Goal: Communication & Community: Answer question/provide support

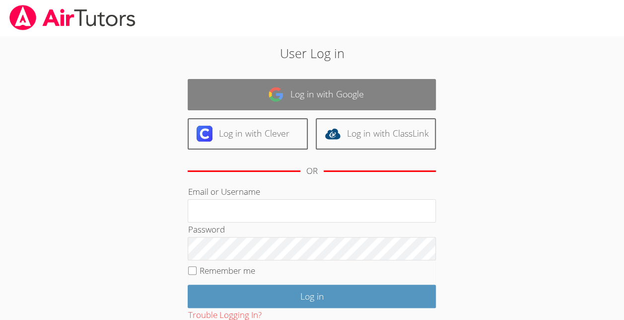
click at [356, 92] on link "Log in with Google" at bounding box center [312, 94] width 248 height 31
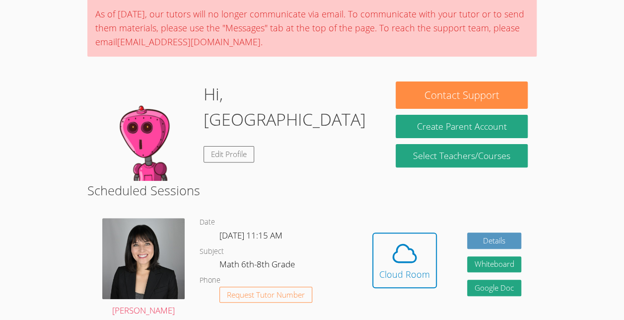
scroll to position [80, 0]
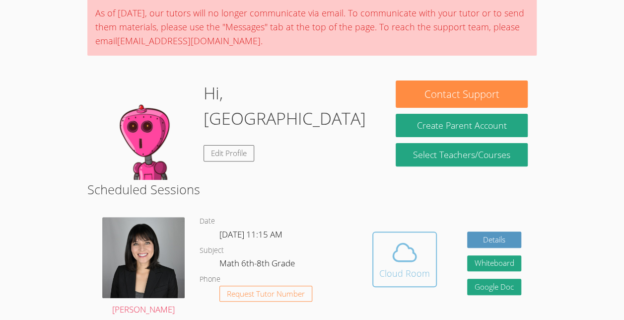
click at [419, 248] on span at bounding box center [404, 252] width 51 height 28
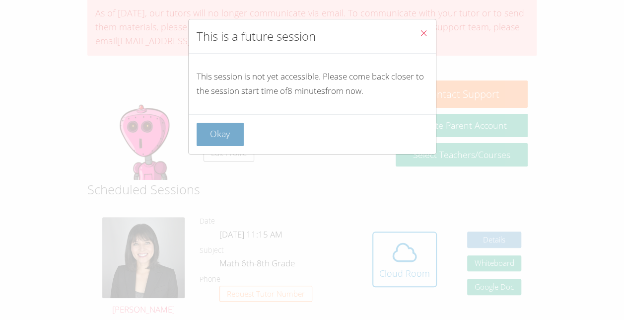
click at [229, 142] on button "Okay" at bounding box center [221, 134] width 48 height 23
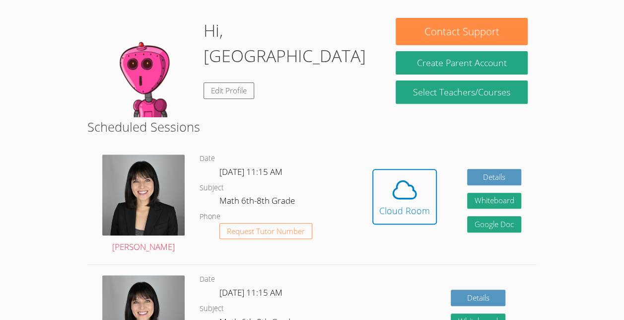
scroll to position [139, 0]
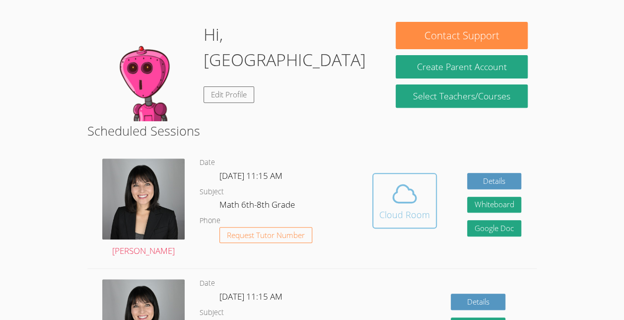
click at [411, 173] on button "Cloud Room" at bounding box center [404, 201] width 65 height 56
click at [417, 191] on icon at bounding box center [405, 194] width 28 height 28
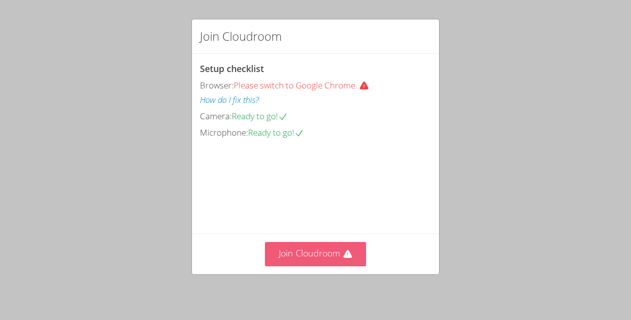
click at [319, 264] on button "Join Cloudroom" at bounding box center [316, 254] width 102 height 24
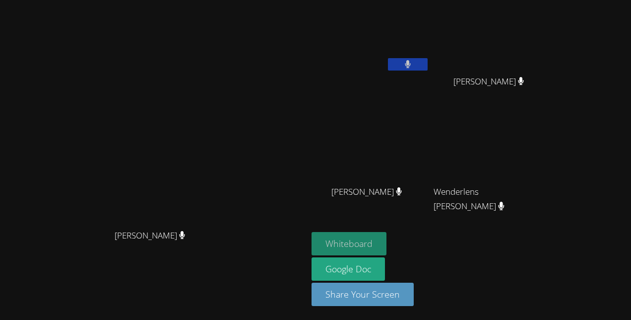
click at [387, 245] on button "Whiteboard" at bounding box center [349, 243] width 75 height 23
click at [552, 98] on div "Hansley Bonhomme" at bounding box center [493, 90] width 118 height 40
click at [430, 94] on div "Kerlancia Baptiste" at bounding box center [371, 57] width 118 height 106
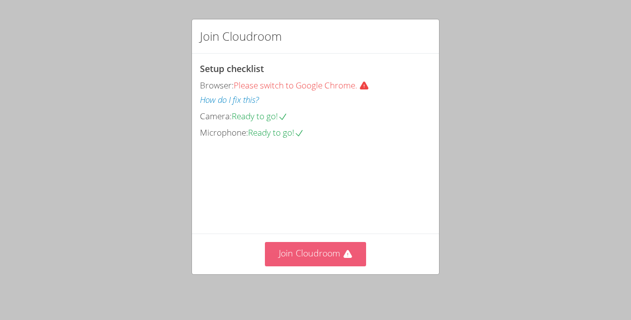
click at [311, 258] on button "Join Cloudroom" at bounding box center [316, 254] width 102 height 24
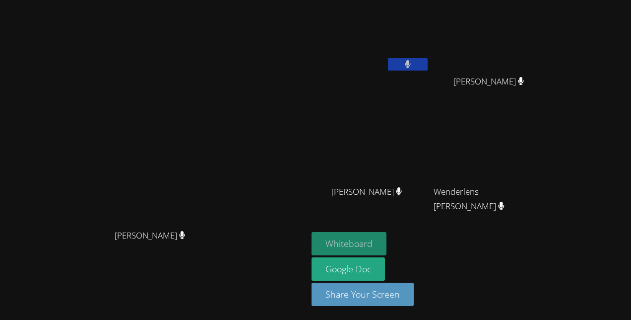
click at [387, 235] on button "Whiteboard" at bounding box center [349, 243] width 75 height 23
click at [488, 232] on aside "Kerlancia Baptiste Hansley Bonhomme Hansley Bonhomme Jestin Chery Jestin Chery …" at bounding box center [432, 160] width 248 height 320
click at [425, 33] on video at bounding box center [371, 37] width 118 height 66
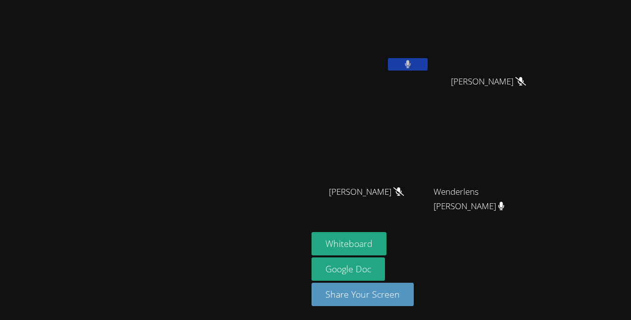
drag, startPoint x: 460, startPoint y: 0, endPoint x: 191, endPoint y: 77, distance: 279.7
click at [191, 77] on video at bounding box center [154, 140] width 300 height 169
click at [429, 33] on video at bounding box center [371, 37] width 118 height 66
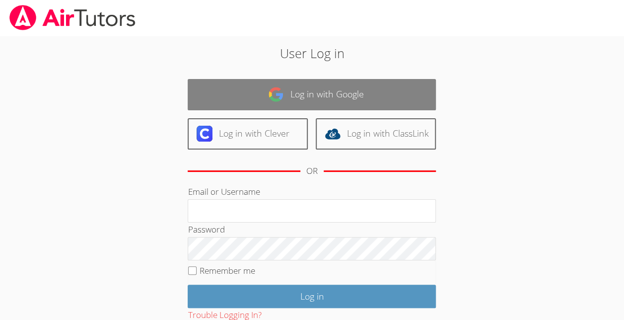
click at [303, 88] on link "Log in with Google" at bounding box center [312, 94] width 248 height 31
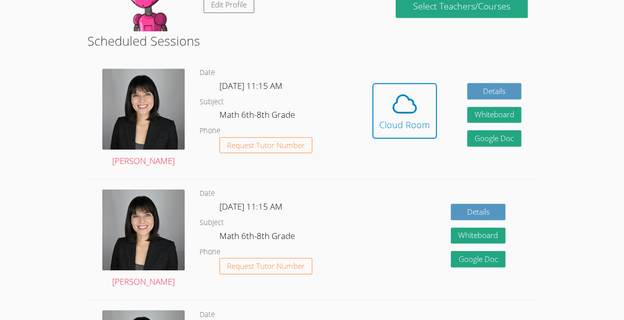
scroll to position [229, 0]
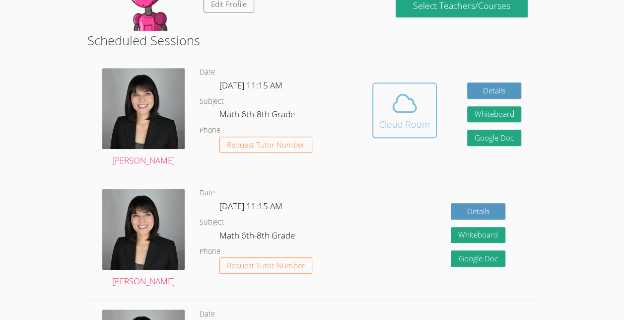
click at [405, 118] on div "Cloud Room" at bounding box center [404, 124] width 51 height 14
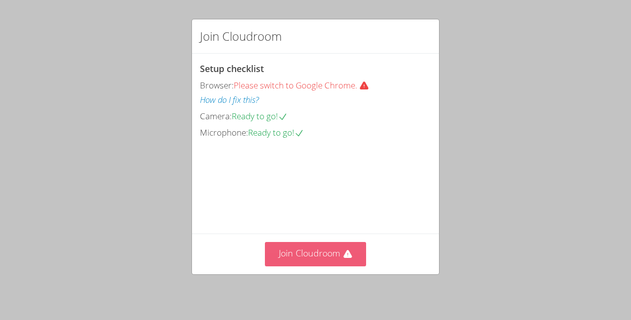
click at [284, 258] on button "Join Cloudroom" at bounding box center [316, 254] width 102 height 24
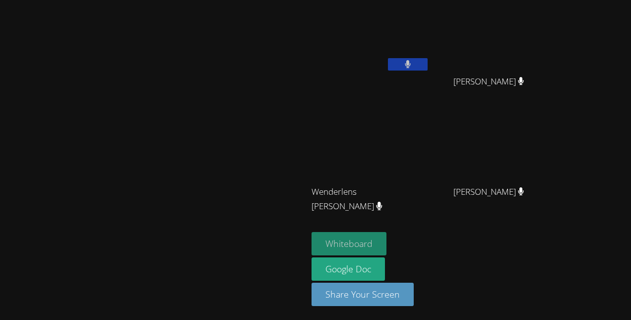
click at [387, 237] on button "Whiteboard" at bounding box center [349, 243] width 75 height 23
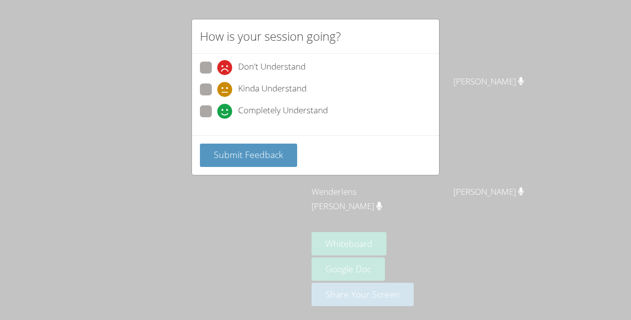
click at [218, 112] on icon at bounding box center [224, 111] width 15 height 15
click at [218, 112] on input "Completely Understand" at bounding box center [221, 109] width 8 height 8
radio input "true"
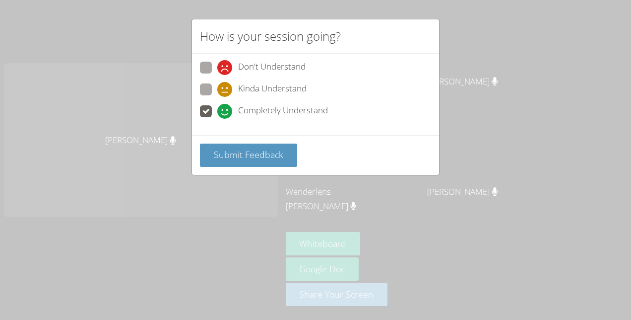
click at [207, 73] on label "Don't Understand" at bounding box center [253, 68] width 106 height 13
click at [217, 70] on input "Don't Understand" at bounding box center [221, 66] width 8 height 8
radio input "true"
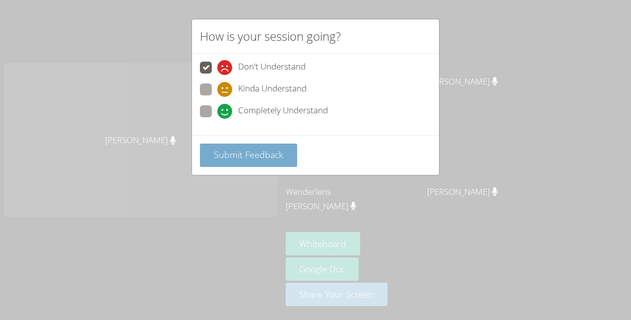
click at [258, 162] on button "Submit Feedback" at bounding box center [248, 154] width 97 height 23
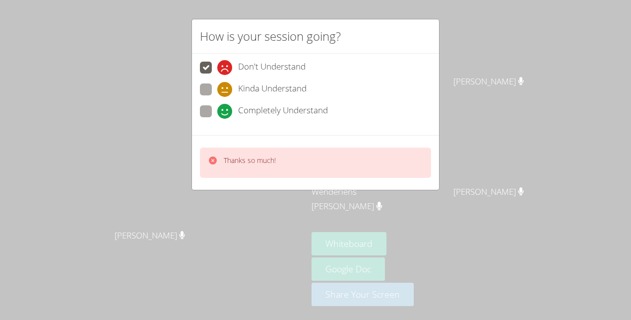
click at [387, 189] on div "How is your session going? Don't Understand Kinda Understand Completely Underst…" at bounding box center [315, 160] width 631 height 320
